Goal: Task Accomplishment & Management: Use online tool/utility

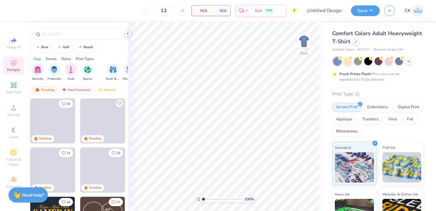
click at [128, 33] on icon at bounding box center [127, 33] width 5 height 5
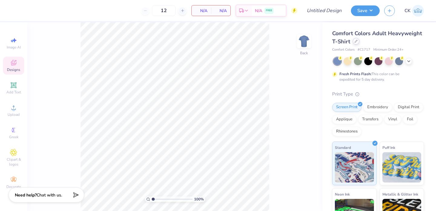
click at [355, 44] on div at bounding box center [356, 41] width 7 height 7
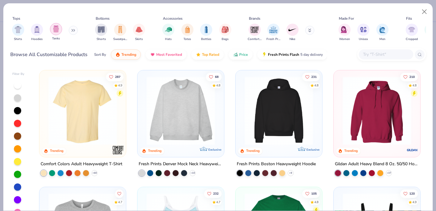
click at [52, 33] on div "filter for Tanks" at bounding box center [56, 29] width 12 height 12
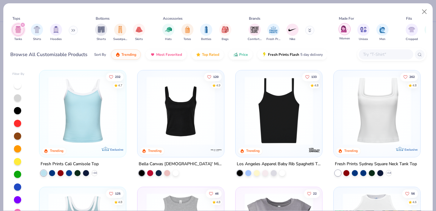
click at [343, 29] on img "filter for Women" at bounding box center [344, 28] width 7 height 7
click at [340, 120] on img at bounding box center [302, 110] width 75 height 68
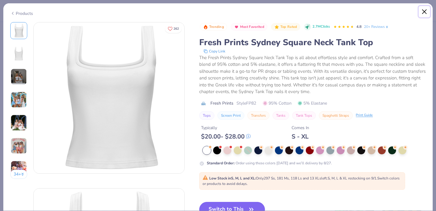
click at [424, 13] on button "Close" at bounding box center [425, 12] width 12 height 12
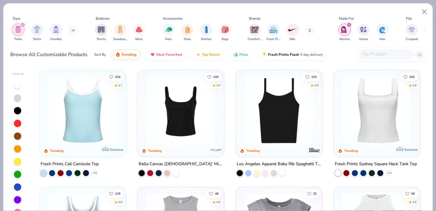
click at [283, 171] on div at bounding box center [282, 172] width 6 height 6
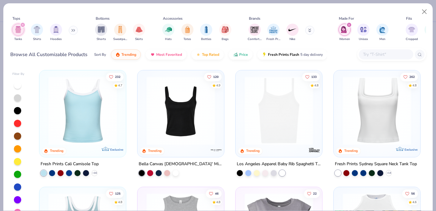
click at [171, 171] on div at bounding box center [159, 173] width 40 height 6
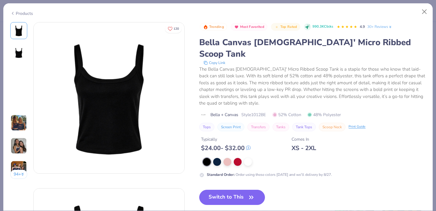
click at [174, 171] on img at bounding box center [109, 97] width 151 height 151
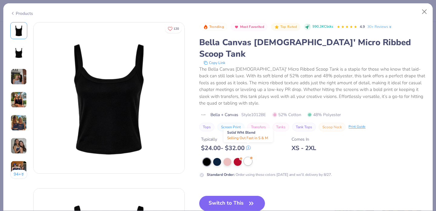
click at [248, 157] on div at bounding box center [248, 161] width 8 height 8
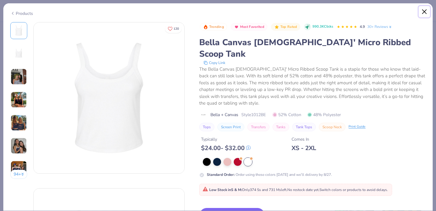
click at [425, 12] on button "Close" at bounding box center [425, 12] width 12 height 12
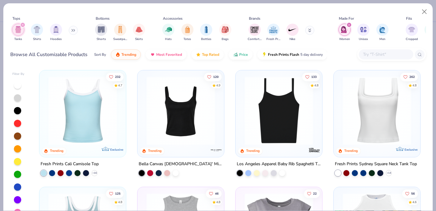
click at [22, 25] on icon "filter for Tanks" at bounding box center [23, 25] width 2 height 2
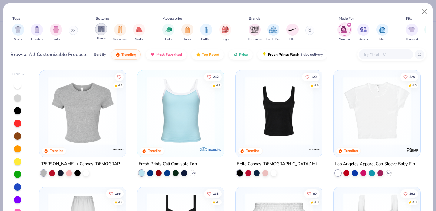
click at [101, 29] on img "filter for Shorts" at bounding box center [101, 28] width 7 height 7
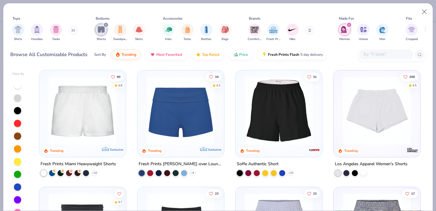
click at [363, 174] on div at bounding box center [363, 172] width 6 height 6
click at [371, 125] on img at bounding box center [377, 110] width 75 height 68
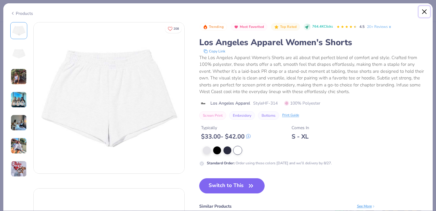
click at [424, 14] on button "Close" at bounding box center [425, 12] width 12 height 12
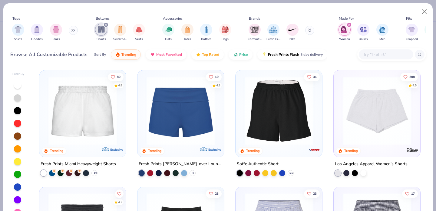
click at [10, 0] on div "Tops Shirts Hoodies Tanks Bottoms Shorts Sweatpants Skirts Accessories Hats Tot…" at bounding box center [218, 105] width 436 height 211
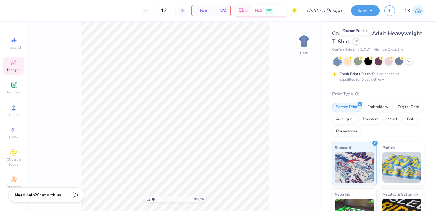
click at [356, 41] on icon at bounding box center [356, 41] width 3 height 3
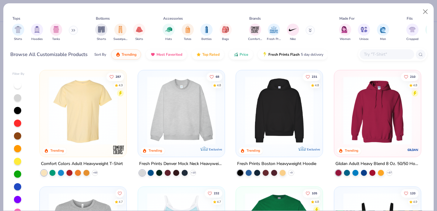
click at [63, 34] on div "Shirts Hoodies Tanks" at bounding box center [45, 32] width 70 height 22
click at [58, 32] on img "filter for Tanks" at bounding box center [56, 28] width 7 height 7
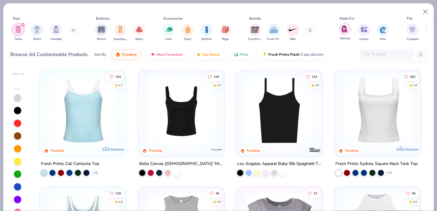
click at [345, 32] on div "filter for Women" at bounding box center [345, 29] width 12 height 12
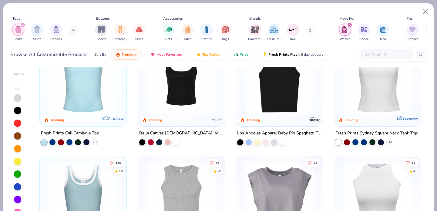
scroll to position [31, 0]
click at [273, 142] on div at bounding box center [274, 141] width 6 height 6
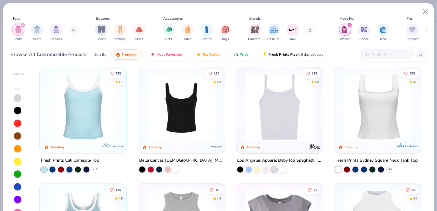
scroll to position [0, 0]
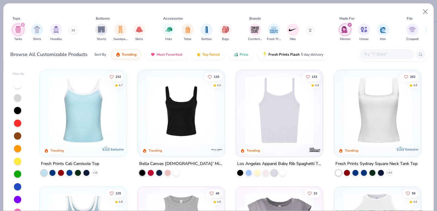
click at [297, 135] on img at bounding box center [279, 110] width 75 height 68
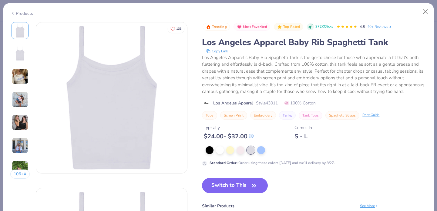
click at [275, 102] on span "Style 43011" at bounding box center [267, 103] width 22 height 6
copy span "43011"
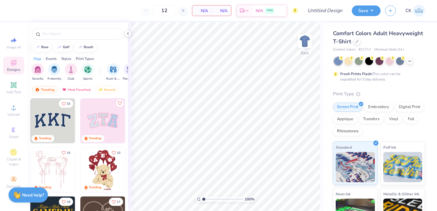
click at [359, 43] on div "Comfort Colors Adult Heavyweight T-Shirt" at bounding box center [379, 37] width 92 height 16
click at [357, 43] on div at bounding box center [356, 41] width 7 height 7
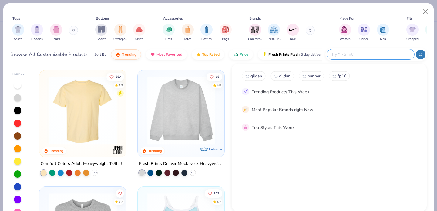
click at [367, 52] on input "text" at bounding box center [369, 54] width 79 height 7
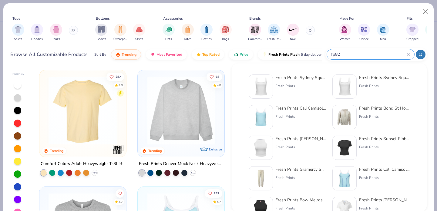
type input "fp82"
click at [264, 88] on img at bounding box center [260, 86] width 19 height 19
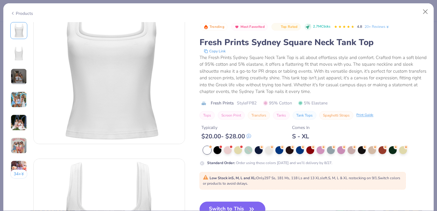
scroll to position [34, 0]
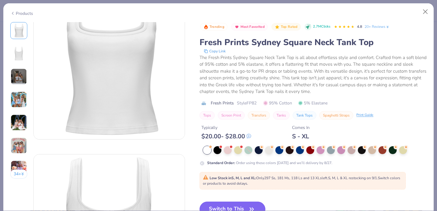
click at [234, 205] on button "Switch to This" at bounding box center [232, 209] width 66 height 15
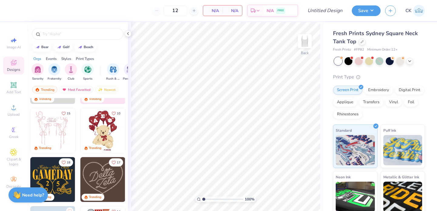
scroll to position [39, 0]
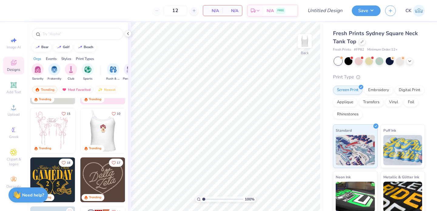
click at [102, 134] on div at bounding box center [102, 130] width 134 height 45
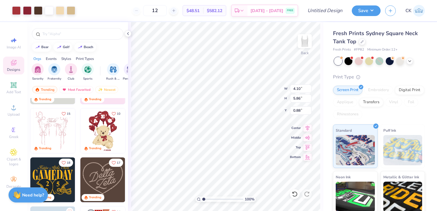
type input "4.10"
type input "5.86"
type input "0.88"
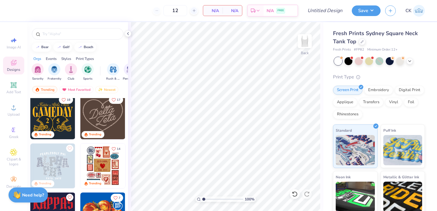
scroll to position [143, 0]
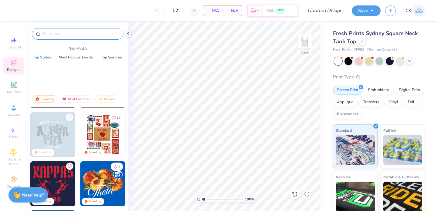
click at [61, 35] on input "text" at bounding box center [81, 34] width 78 height 6
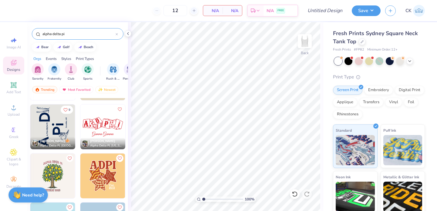
scroll to position [191, 0]
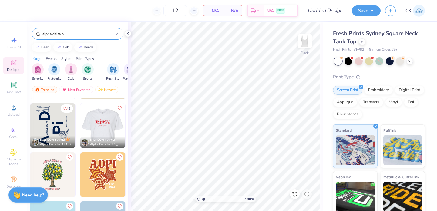
type input "alpha delta pi"
click at [80, 121] on img at bounding box center [57, 125] width 45 height 45
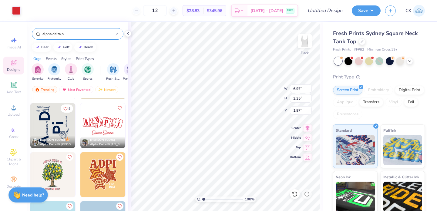
type input "1.87"
type input "3.77"
type input "0.86"
type input "4.36"
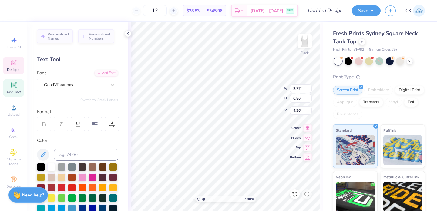
scroll to position [0, 0]
type textarea "Alpha Iota"
click at [128, 34] on icon at bounding box center [127, 33] width 5 height 5
type input "2.92"
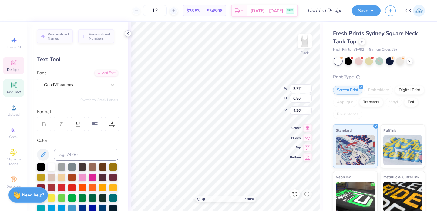
type input "0.77"
type input "4.41"
type textarea "Est. 1851"
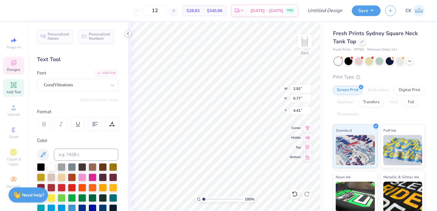
click at [128, 35] on icon at bounding box center [127, 33] width 5 height 5
type input "2.47"
type input "0.62"
type input "4.49"
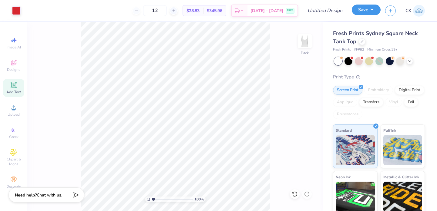
click at [358, 14] on button "Save" at bounding box center [365, 10] width 29 height 11
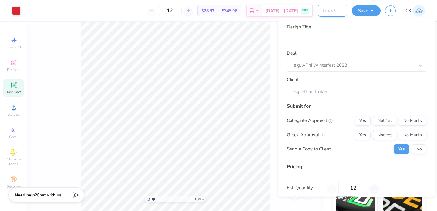
click at [321, 11] on input "Design Title" at bounding box center [332, 11] width 30 height 12
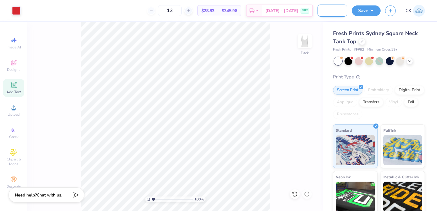
scroll to position [0, 54]
type input "ADPi Back To School Tank (Dice)"
click at [289, 100] on div "100 % Back" at bounding box center [175, 116] width 296 height 189
click at [374, 5] on button "Save" at bounding box center [365, 10] width 29 height 11
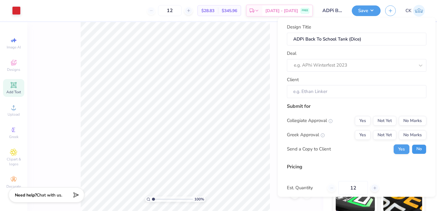
click at [416, 149] on button "No" at bounding box center [418, 149] width 15 height 10
click at [329, 64] on div at bounding box center [348, 65] width 108 height 8
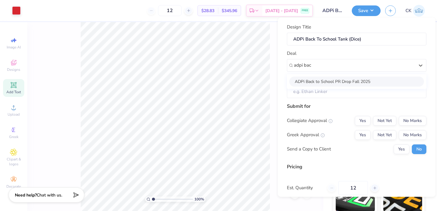
click at [330, 82] on div "ADPi Back to School PR Drop Fall 2025" at bounding box center [356, 82] width 134 height 10
type input "adpi bac"
type input "Abby Peska"
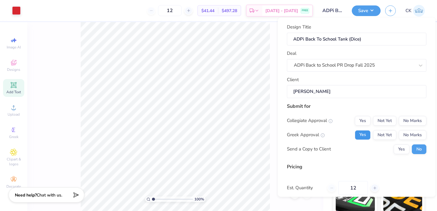
click at [364, 136] on button "Yes" at bounding box center [362, 135] width 16 height 10
click at [417, 118] on button "No Marks" at bounding box center [412, 121] width 28 height 10
type input "$34.18"
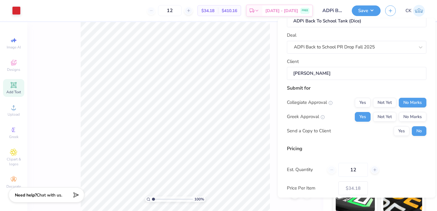
scroll to position [51, 0]
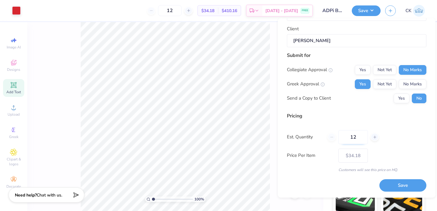
click at [363, 138] on input "12" at bounding box center [352, 137] width 29 height 14
type input "1"
type input "0"
type input "035"
type input "35"
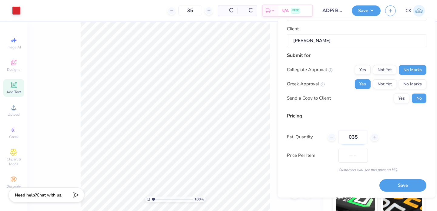
type input "$25.68"
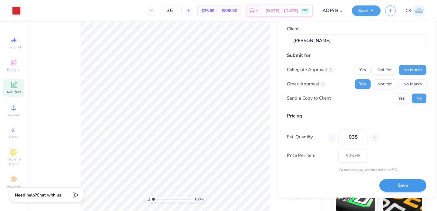
type input "035"
click at [400, 185] on button "Save" at bounding box center [402, 186] width 47 height 12
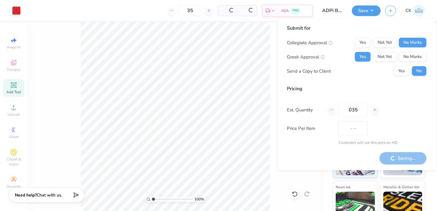
type input "$25.68"
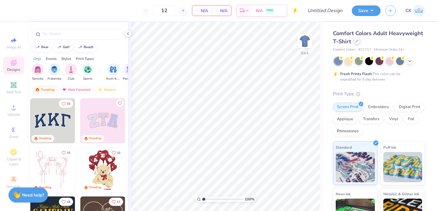
click at [355, 39] on div at bounding box center [356, 41] width 7 height 7
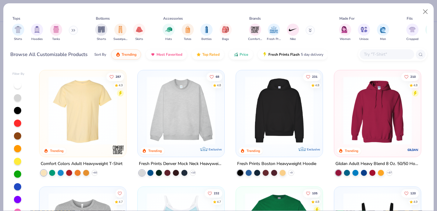
click at [373, 58] on div at bounding box center [386, 54] width 55 height 10
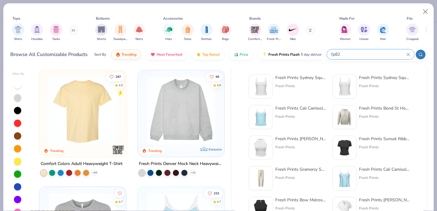
type input "fp82"
click at [265, 84] on img at bounding box center [260, 86] width 19 height 19
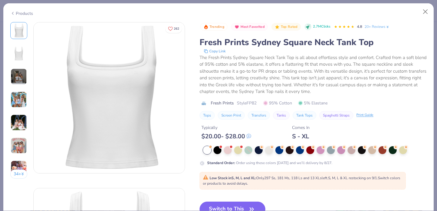
scroll to position [33, 0]
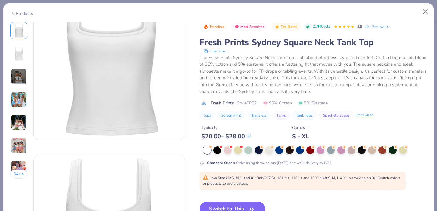
click at [240, 208] on button "Switch to This" at bounding box center [232, 209] width 66 height 15
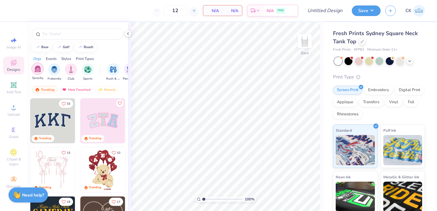
click at [38, 70] on img "filter for Sorority" at bounding box center [37, 68] width 7 height 7
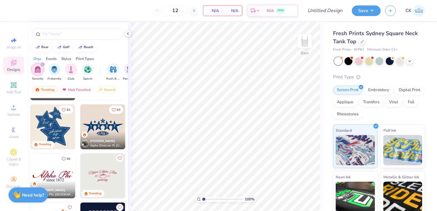
scroll to position [297, 0]
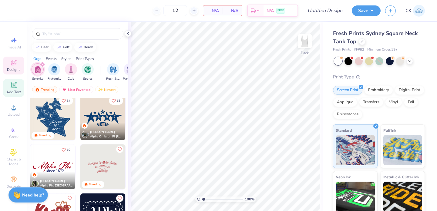
click at [14, 89] on div "Add Text" at bounding box center [13, 88] width 21 height 18
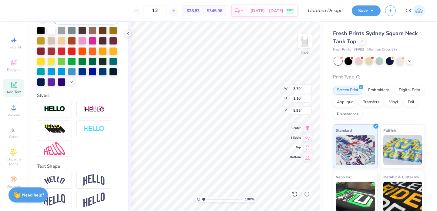
scroll to position [141, 0]
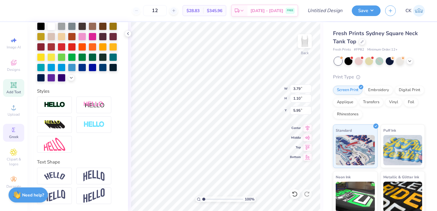
click at [14, 137] on span "Greek" at bounding box center [13, 136] width 9 height 5
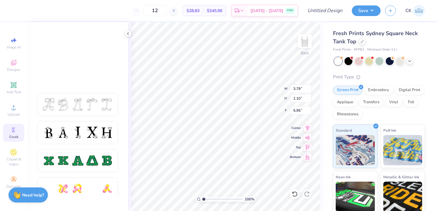
scroll to position [342, 0]
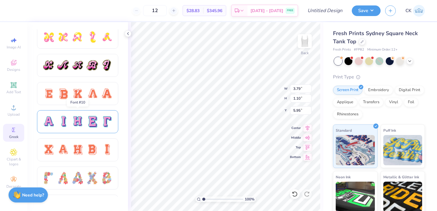
click at [88, 121] on div at bounding box center [92, 121] width 13 height 13
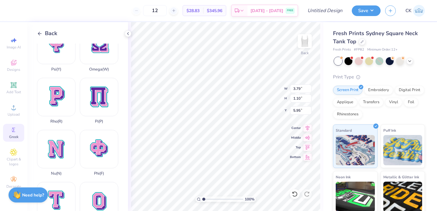
scroll to position [459, 0]
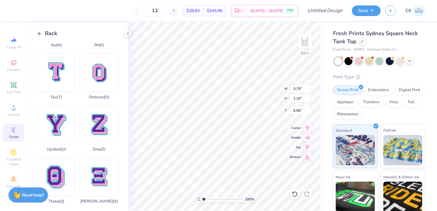
click at [39, 32] on polyline at bounding box center [39, 33] width 2 height 3
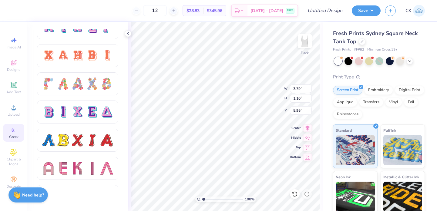
scroll to position [447, 0]
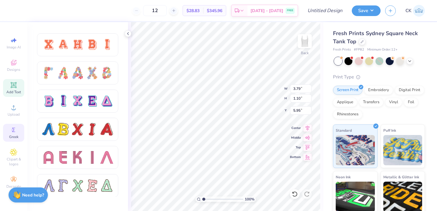
click at [14, 88] on icon at bounding box center [13, 84] width 7 height 7
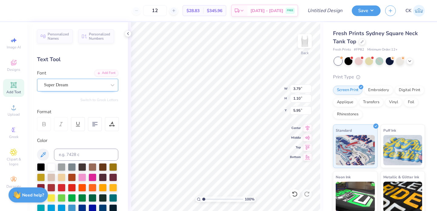
click at [59, 87] on div "Super Dream" at bounding box center [75, 84] width 64 height 9
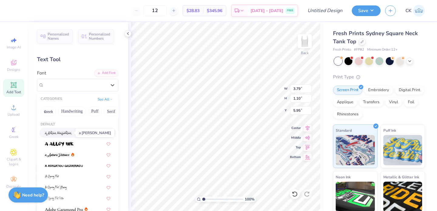
click at [60, 134] on img at bounding box center [58, 133] width 27 height 4
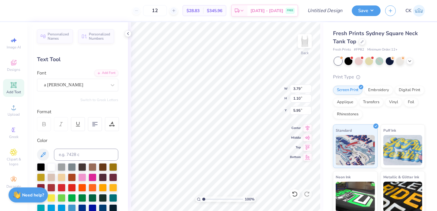
type input "3.63"
type input "1.29"
type input "5.86"
click at [128, 34] on icon at bounding box center [127, 33] width 5 height 5
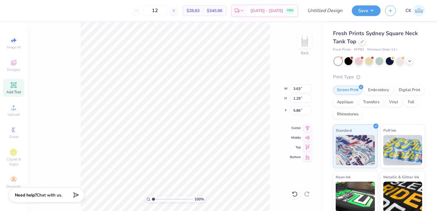
click at [22, 85] on div "Add Text" at bounding box center [13, 88] width 21 height 18
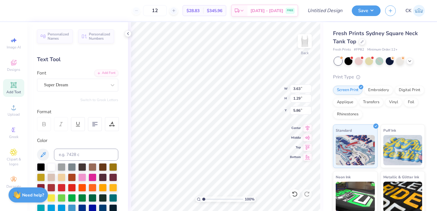
type input "3.79"
type input "1.10"
type input "5.95"
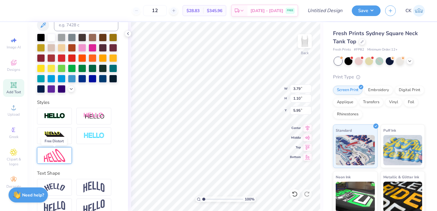
scroll to position [141, 0]
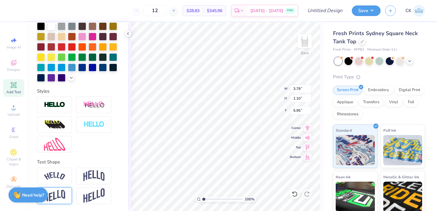
click at [60, 198] on img at bounding box center [54, 196] width 21 height 12
type input "1.60"
type input "3.73"
type input "3.63"
type input "1.29"
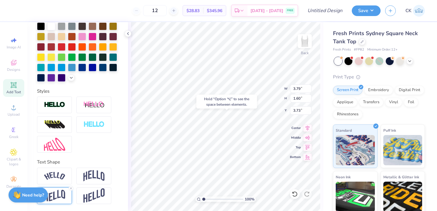
type input "5.86"
click at [65, 192] on div at bounding box center [54, 196] width 35 height 17
click at [107, 150] on div at bounding box center [77, 125] width 81 height 56
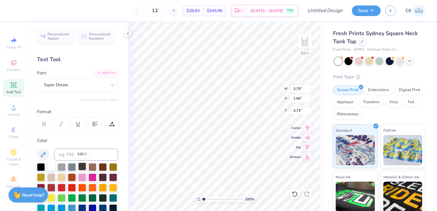
scroll to position [27, 0]
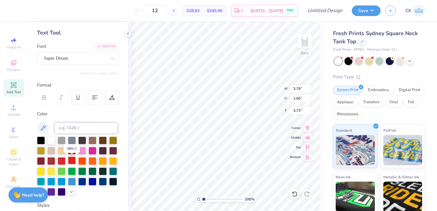
type textarea "Alpha Delta Pi"
click at [72, 160] on div at bounding box center [72, 161] width 8 height 8
click at [98, 102] on div at bounding box center [95, 98] width 14 height 14
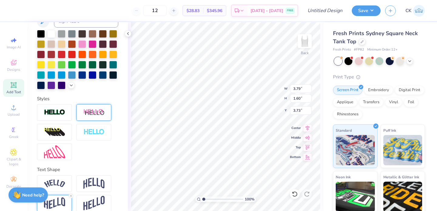
click at [101, 114] on img at bounding box center [93, 113] width 21 height 8
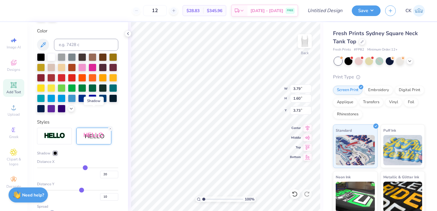
scroll to position [157, 0]
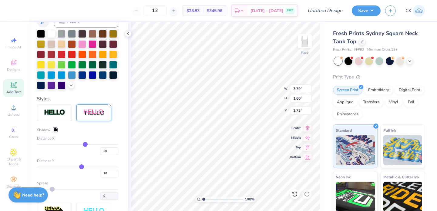
type input "18"
type input "17"
type input "14"
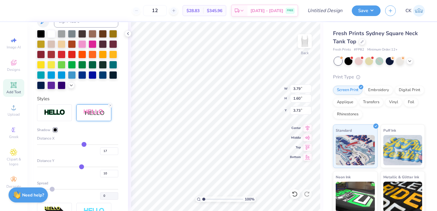
type input "14"
type input "10"
type input "6"
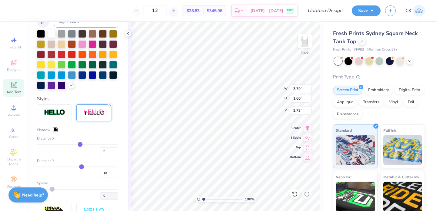
type input "3"
type input "-1"
type input "-3"
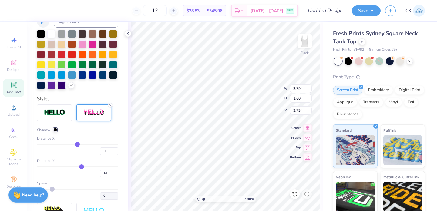
type input "-3"
type input "-5"
type input "-7"
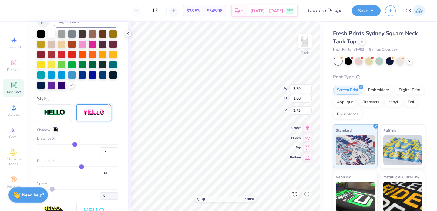
type input "-8"
type input "-9"
type input "-11"
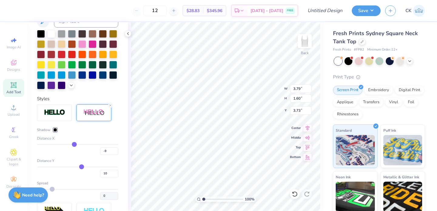
type input "-11"
type input "-14"
type input "-17"
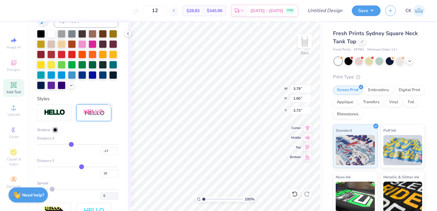
type input "-20"
type input "-24"
type input "-28"
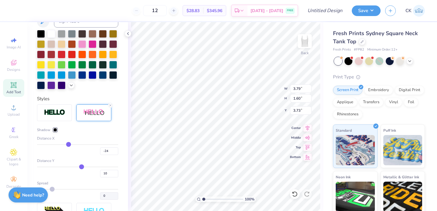
type input "-28"
type input "-33"
type input "-37"
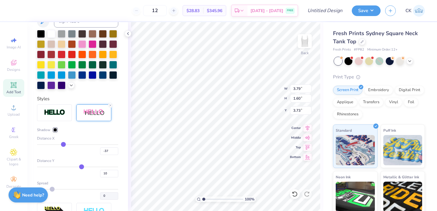
type input "-41"
type input "-45"
type input "-49"
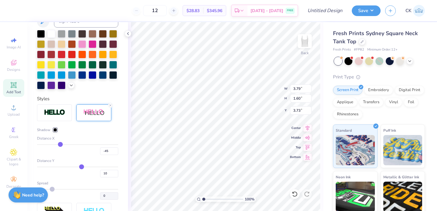
type input "-49"
type input "-52"
type input "-56"
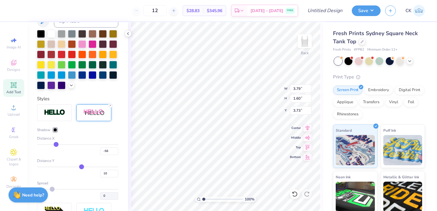
type input "-59"
type input "-63"
type input "-65"
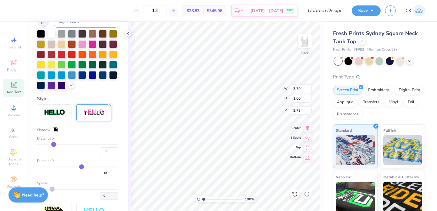
type input "-65"
type input "-68"
type input "-70"
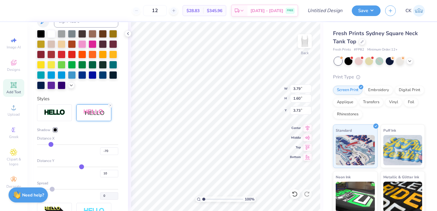
type input "-72"
type input "-74"
type input "-75"
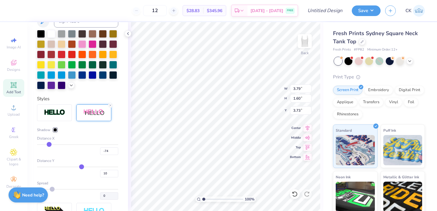
type input "-75"
type input "-76"
type input "-77"
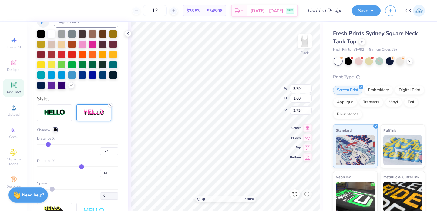
type input "-76"
drag, startPoint x: 84, startPoint y: 144, endPoint x: 48, endPoint y: 144, distance: 35.7
click at [48, 144] on input "range" at bounding box center [77, 144] width 81 height 1
type input "-77"
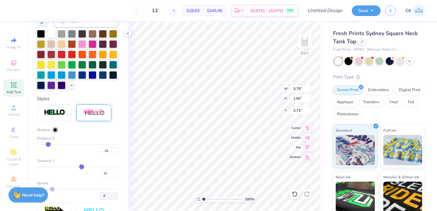
type input "-77"
type input "-76"
type input "-73"
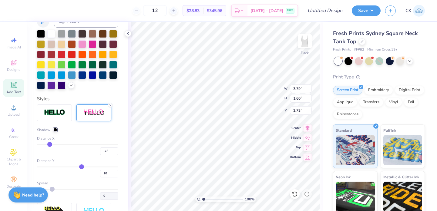
type input "-65"
type input "-55"
type input "-44"
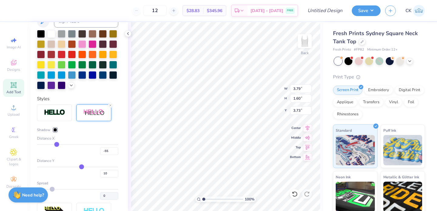
type input "-44"
type input "-35"
type input "-29"
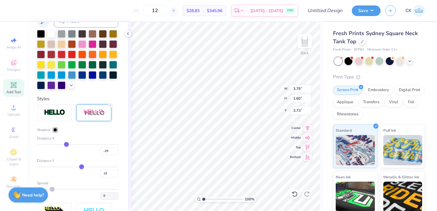
type input "-26"
type input "-24"
type input "-23"
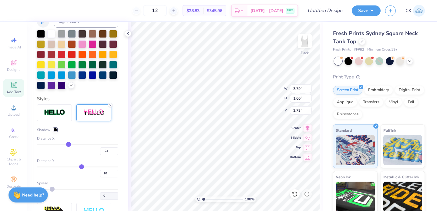
type input "-23"
type input "-22"
type input "-21"
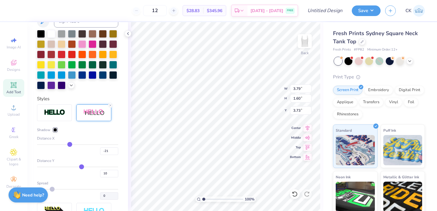
type input "-19"
type input "-17"
type input "-15"
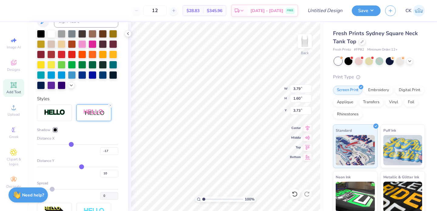
type input "-15"
type input "-12"
type input "-9"
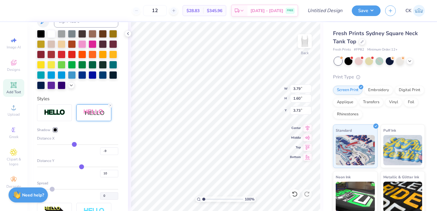
type input "-7"
type input "-4"
type input "-2"
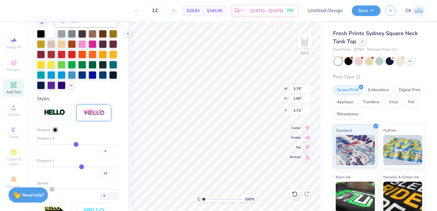
type input "-2"
type input "-1"
type input "0"
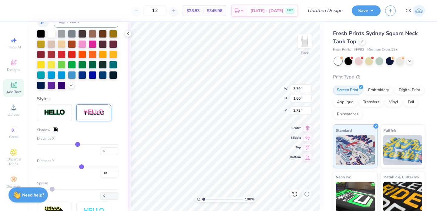
type input "1"
type input "2"
type input "4"
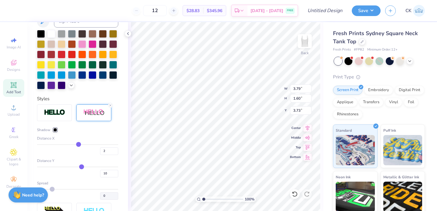
type input "4"
type input "7"
type input "10"
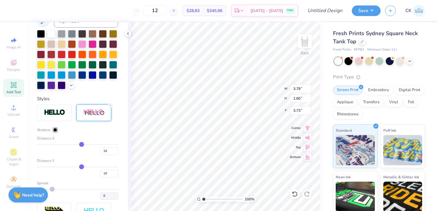
type input "13"
type input "15"
type input "16"
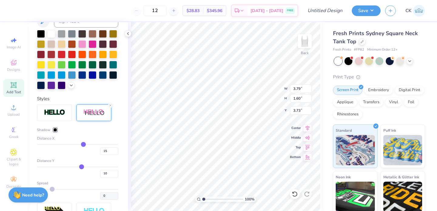
type input "16"
type input "17"
drag, startPoint x: 48, startPoint y: 143, endPoint x: 84, endPoint y: 144, distance: 36.1
click at [84, 144] on input "range" at bounding box center [77, 144] width 81 height 1
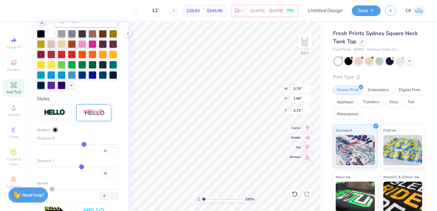
type input "16"
type input "15"
type input "10"
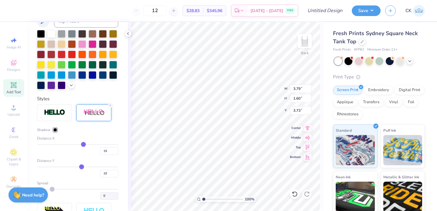
type input "10"
type input "8"
type input "7"
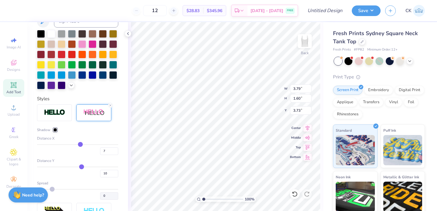
type input "6"
type input "5"
type input "4"
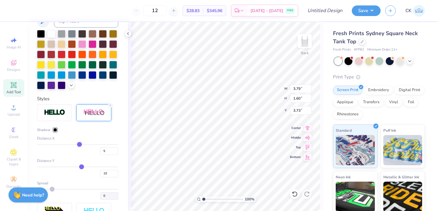
type input "4"
type input "3"
type input "2"
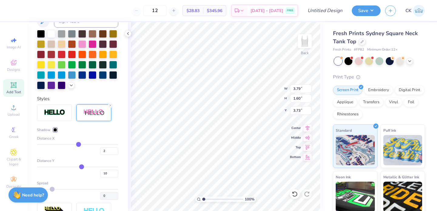
type input "1"
type input "0"
type input "1"
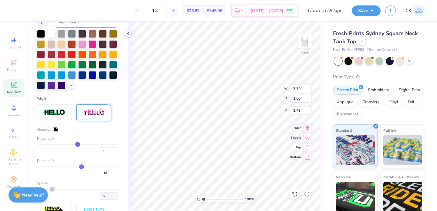
type input "1"
type input "2"
type input "3"
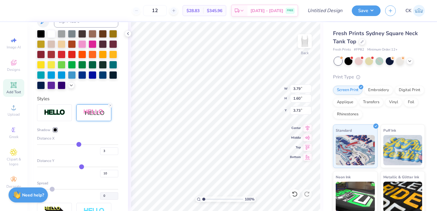
type input "4"
type input "5"
drag, startPoint x: 84, startPoint y: 144, endPoint x: 79, endPoint y: 144, distance: 4.6
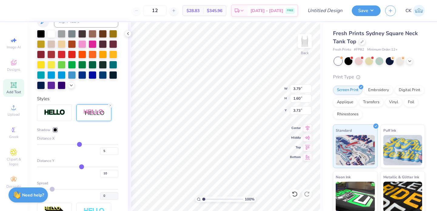
click at [79, 144] on input "range" at bounding box center [77, 144] width 81 height 1
type input "4"
type input "3"
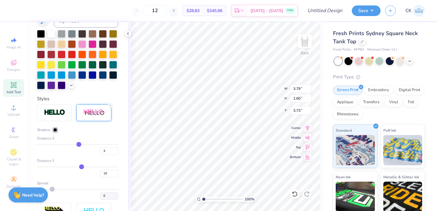
type input "2"
type input "1"
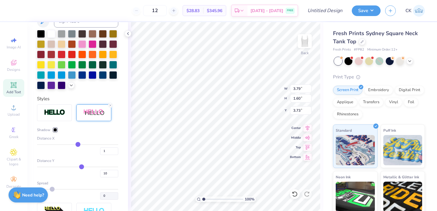
click at [78, 144] on input "range" at bounding box center [77, 144] width 81 height 1
click at [129, 36] on icon at bounding box center [127, 33] width 5 height 5
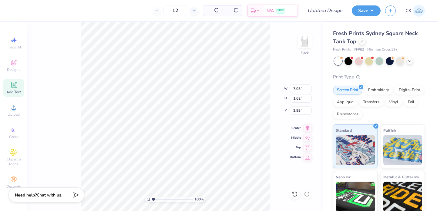
type input "7.03"
type input "1.62"
type input "3.83"
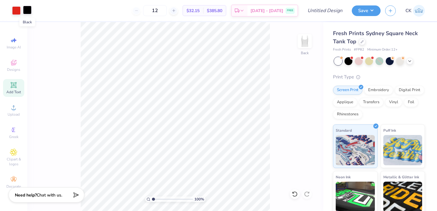
click at [28, 8] on div at bounding box center [27, 10] width 8 height 8
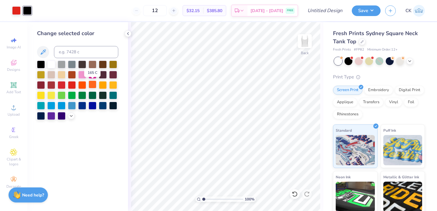
click at [91, 84] on div at bounding box center [92, 85] width 8 height 8
click at [129, 35] on icon at bounding box center [127, 33] width 5 height 5
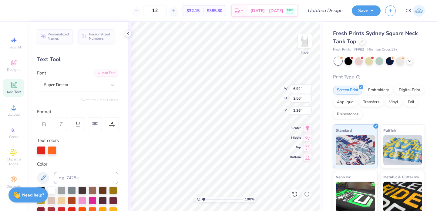
type input "6.92"
type input "2.56"
type input "3.36"
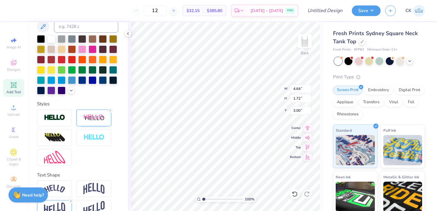
scroll to position [164, 0]
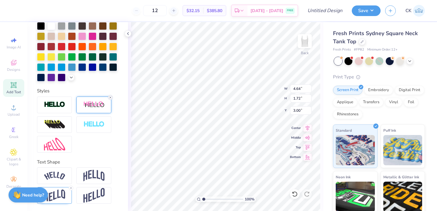
click at [110, 98] on line at bounding box center [110, 98] width 2 height 2
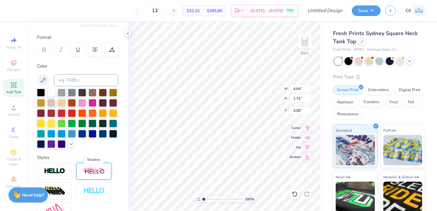
scroll to position [60, 0]
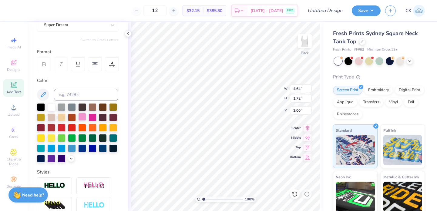
click at [81, 118] on div at bounding box center [82, 117] width 8 height 8
click at [128, 36] on icon at bounding box center [127, 33] width 5 height 5
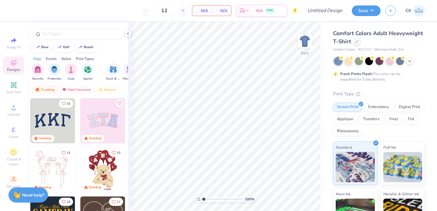
click at [360, 43] on div "Comfort Colors Adult Heavyweight T-Shirt" at bounding box center [379, 37] width 92 height 16
click at [357, 43] on div at bounding box center [356, 41] width 7 height 7
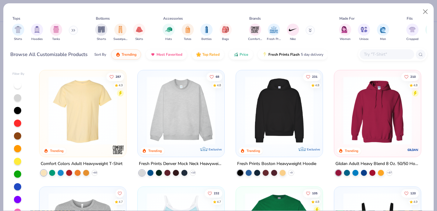
click at [384, 55] on input "text" at bounding box center [386, 54] width 47 height 7
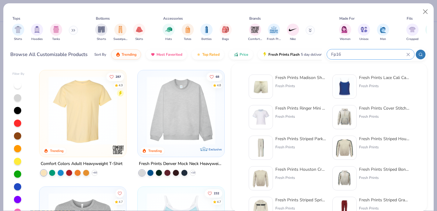
type input "Fp16"
click at [265, 83] on img at bounding box center [260, 86] width 19 height 19
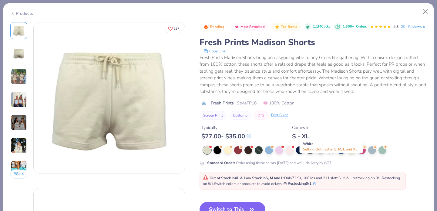
click at [330, 154] on div at bounding box center [331, 150] width 8 height 8
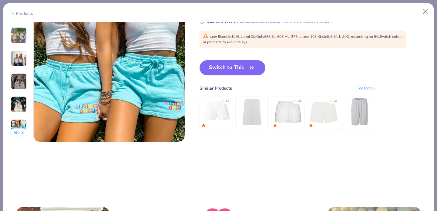
scroll to position [1008, 0]
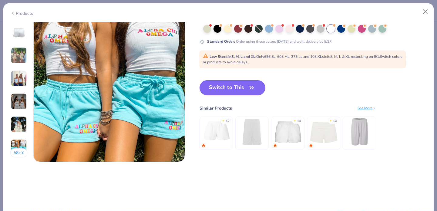
click at [243, 91] on button "Switch to This" at bounding box center [232, 87] width 66 height 15
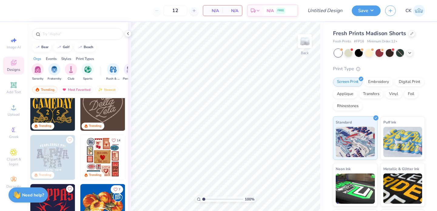
scroll to position [103, 0]
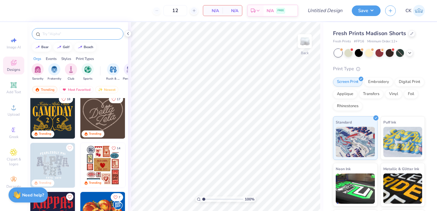
click at [72, 33] on input "text" at bounding box center [81, 34] width 78 height 6
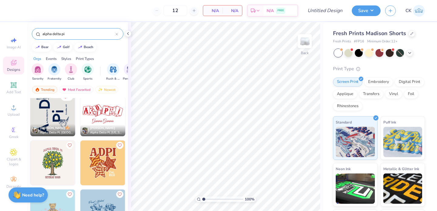
scroll to position [209, 0]
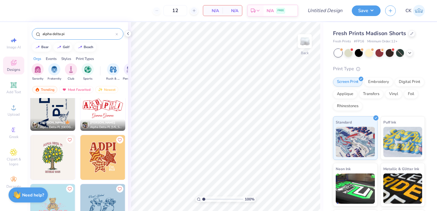
type input "alpha delta pi"
click at [80, 113] on img at bounding box center [57, 108] width 45 height 45
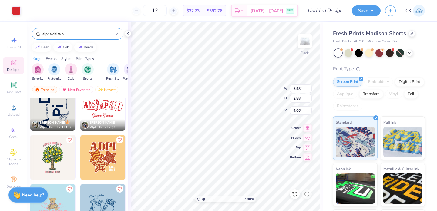
type input "6.30"
type input "5.01"
type input "2.41"
type input "6.28"
type input "6.02"
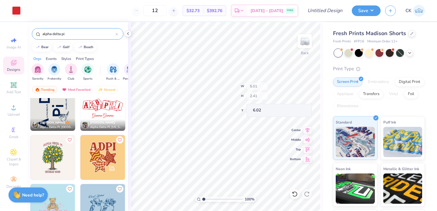
type input "2.72"
type input "0.62"
type input "7.81"
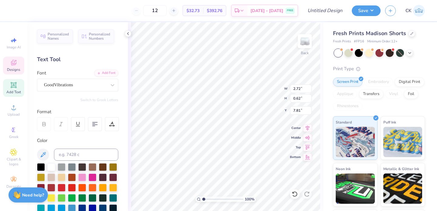
scroll to position [0, 1]
type textarea "Alpha Iota"
click at [321, 180] on div "100 % Back W 2.72 2.72 " H 0.62 0.62 " Y 7.81 7.81 " Center Middle Top Bottom" at bounding box center [225, 116] width 195 height 189
click at [130, 34] on icon at bounding box center [127, 33] width 5 height 5
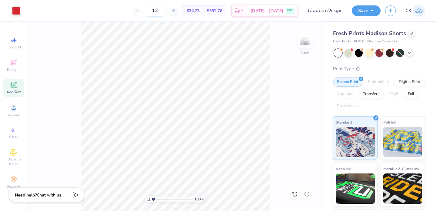
click at [167, 12] on input "12" at bounding box center [155, 10] width 24 height 11
type input "1"
type input "36"
click at [324, 9] on input "Design Title" at bounding box center [332, 11] width 30 height 12
click at [341, 11] on input "ADPi Back To School Tank (Dice)" at bounding box center [332, 11] width 30 height 12
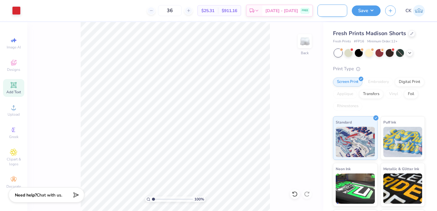
scroll to position [0, 44]
type input "ADPi Back To School Shorts (Dice)"
click at [371, 13] on button "Save" at bounding box center [365, 10] width 29 height 11
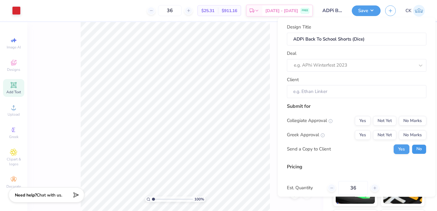
click at [418, 148] on button "No" at bounding box center [418, 149] width 15 height 10
click at [367, 135] on button "Yes" at bounding box center [362, 135] width 16 height 10
click at [417, 121] on button "No Marks" at bounding box center [412, 121] width 28 height 10
type input "$25.31"
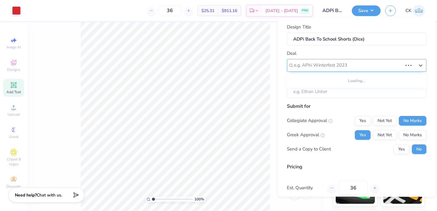
click at [342, 65] on div at bounding box center [348, 65] width 108 height 8
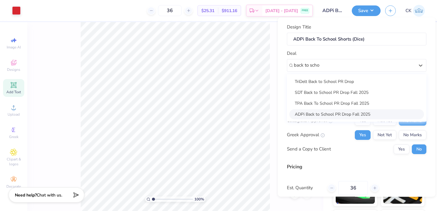
click at [319, 114] on div "ADPi Back to School PR Drop Fall 2025" at bounding box center [356, 114] width 134 height 10
type input "back to scho"
type input "Abby Peska"
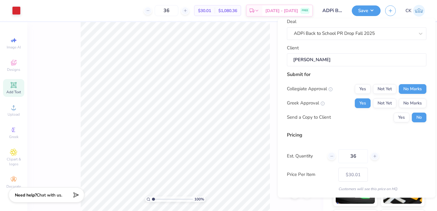
scroll to position [51, 0]
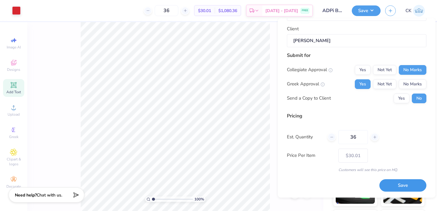
click at [398, 185] on button "Save" at bounding box center [402, 186] width 47 height 12
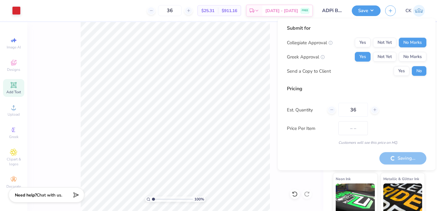
type input "$30.01"
